Goal: Task Accomplishment & Management: Manage account settings

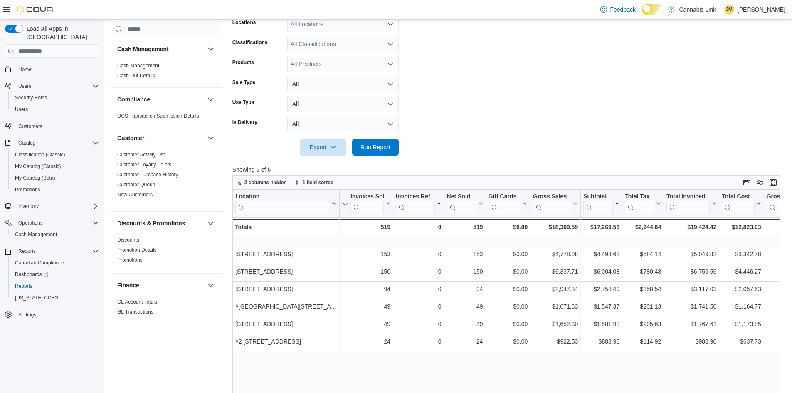
scroll to position [588, 0]
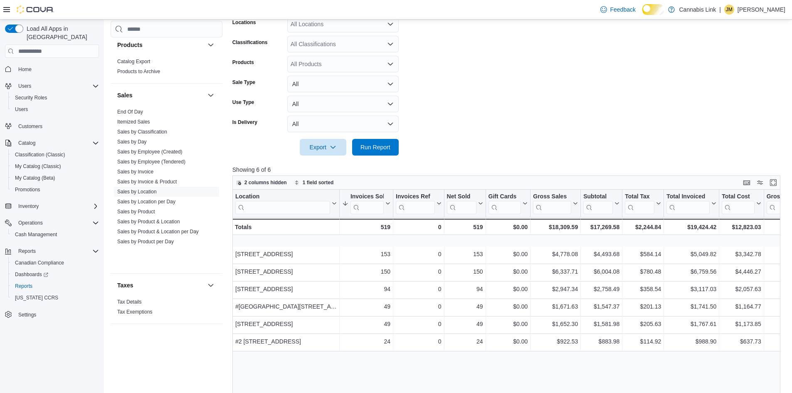
click at [754, 9] on p "[PERSON_NAME]" at bounding box center [761, 10] width 48 height 10
click at [717, 81] on button "Sign Out" at bounding box center [743, 82] width 76 height 13
